Goal: Navigation & Orientation: Find specific page/section

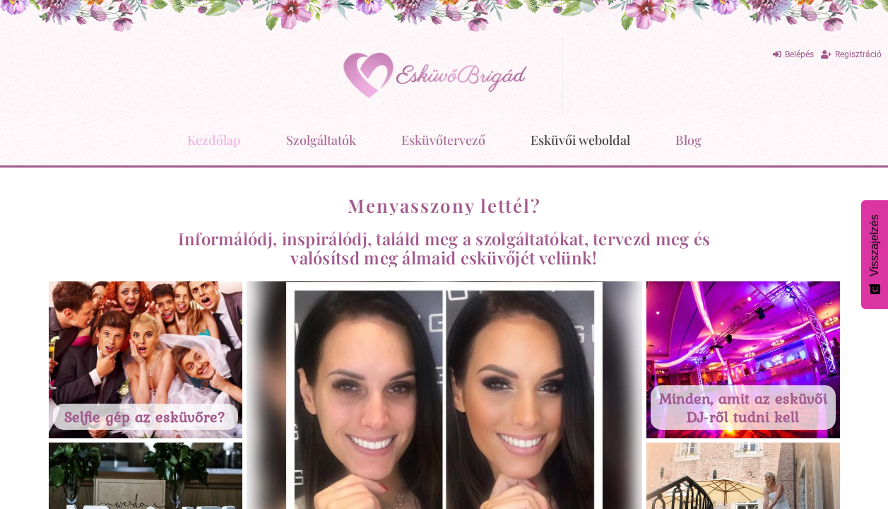
click at [562, 143] on link "Esküvői weboldal" at bounding box center [581, 140] width 100 height 37
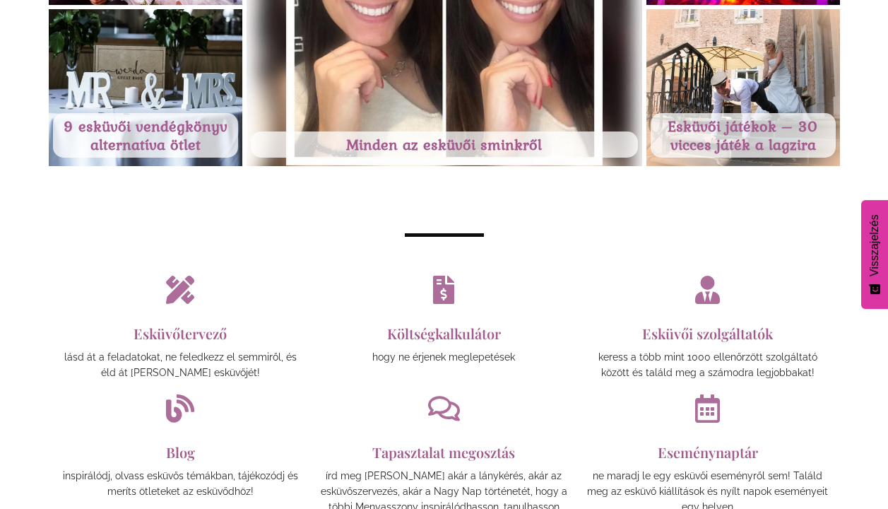
scroll to position [492, 0]
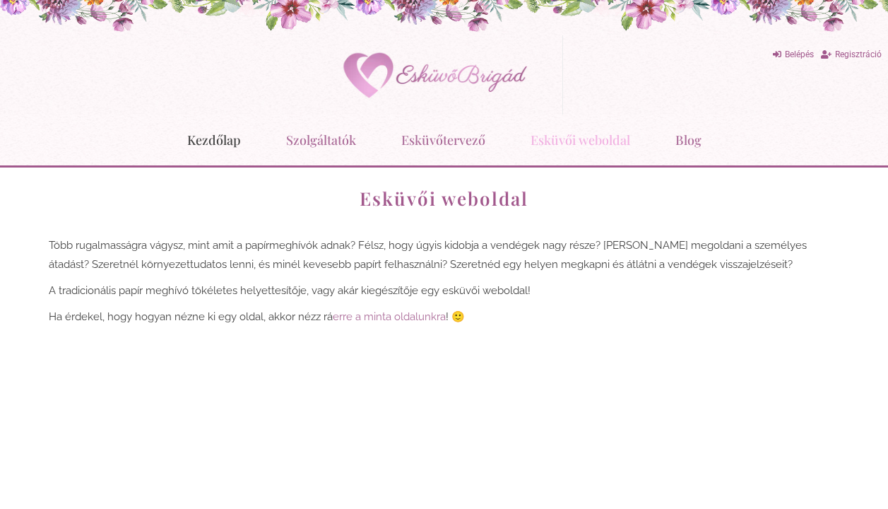
click at [221, 141] on link "Kezdőlap" at bounding box center [214, 140] width 54 height 37
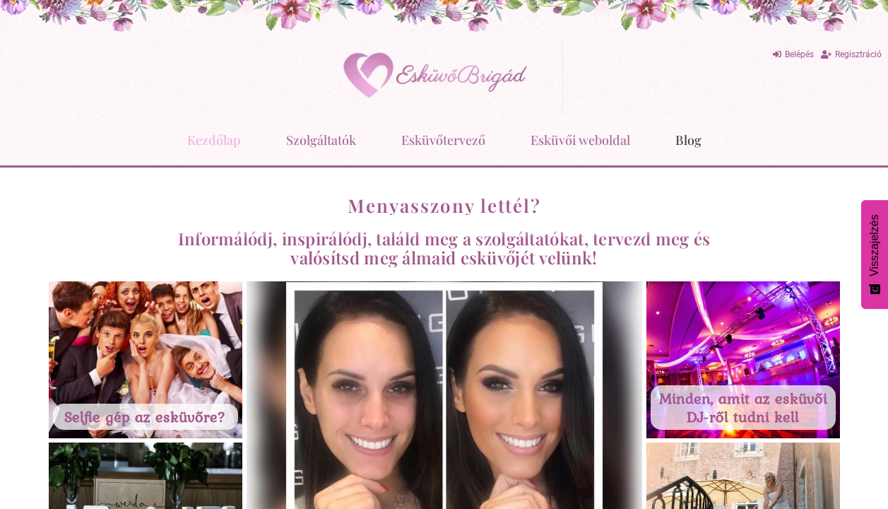
click at [696, 141] on link "Blog" at bounding box center [688, 140] width 26 height 37
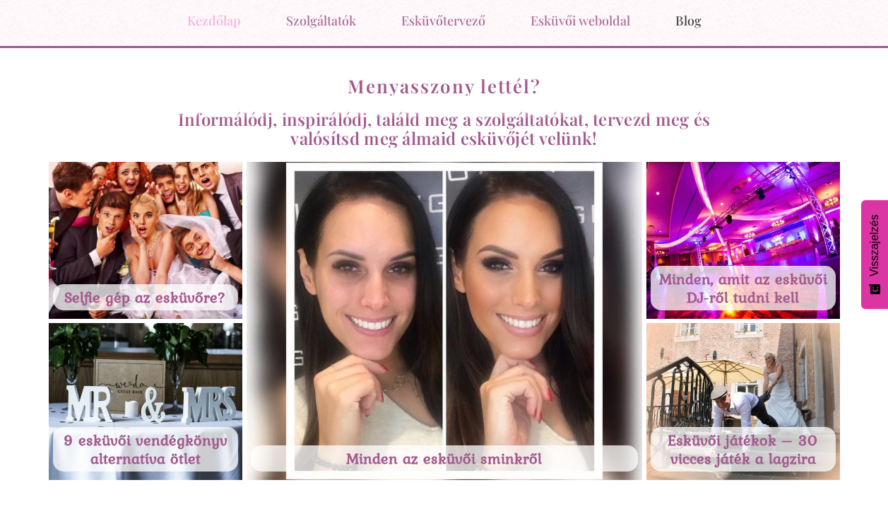
scroll to position [141, 0]
